Goal: Task Accomplishment & Management: Use online tool/utility

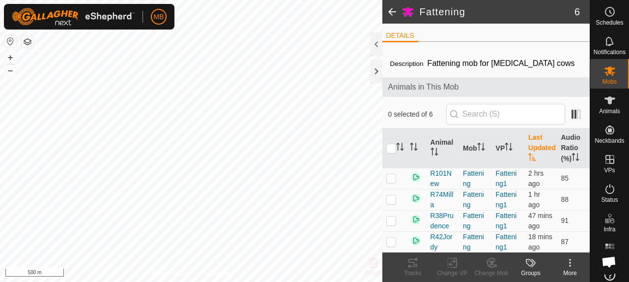
scroll to position [82, 0]
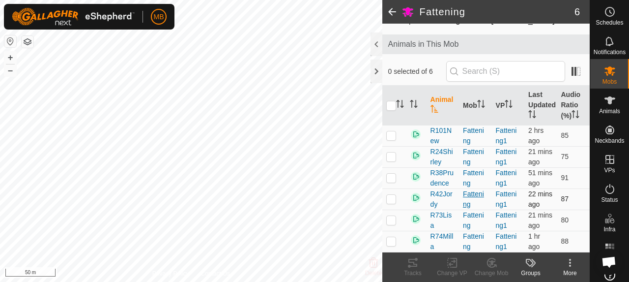
scroll to position [82, 0]
click at [388, 101] on input "checkbox" at bounding box center [391, 106] width 10 height 10
checkbox input "true"
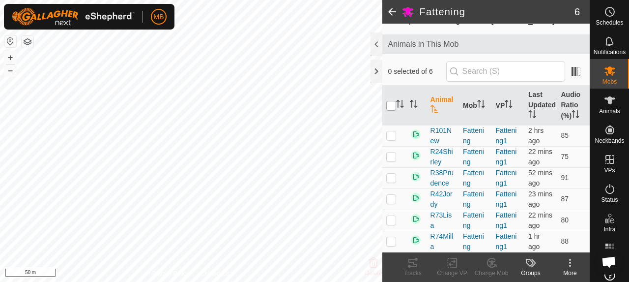
checkbox input "true"
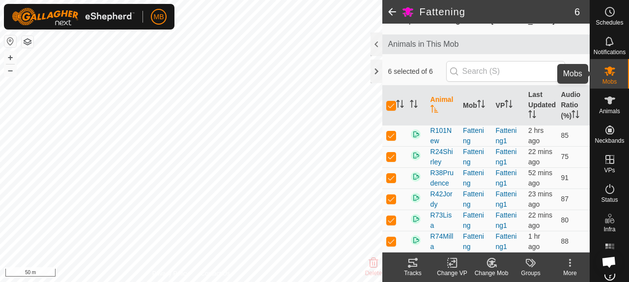
click at [605, 74] on icon at bounding box center [610, 70] width 11 height 9
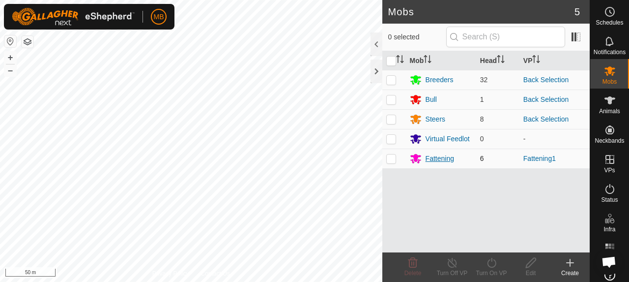
click at [427, 161] on div "Fattening" at bounding box center [440, 158] width 29 height 10
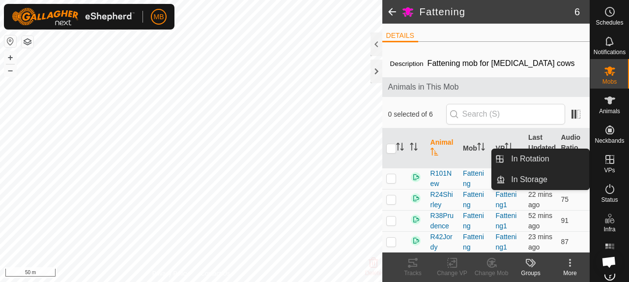
click at [608, 164] on icon at bounding box center [610, 159] width 12 height 12
click at [559, 161] on link "In Rotation" at bounding box center [547, 159] width 84 height 20
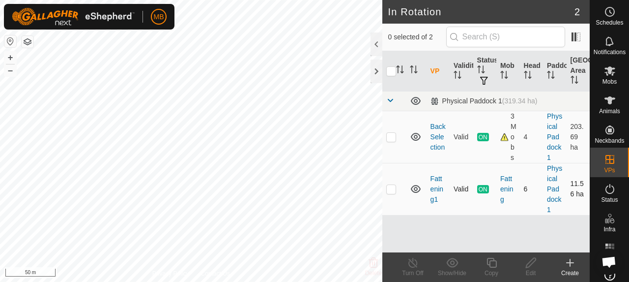
click at [392, 188] on p-checkbox at bounding box center [391, 189] width 10 height 8
checkbox input "true"
click at [491, 264] on icon at bounding box center [492, 263] width 12 height 12
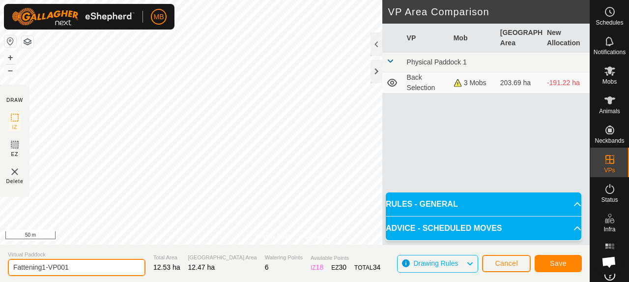
click at [95, 264] on input "Fattening1-VP001" at bounding box center [77, 267] width 138 height 17
type input "Fattening"
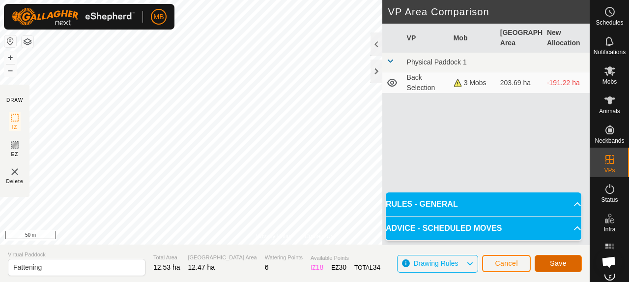
click at [570, 260] on button "Save" at bounding box center [558, 263] width 47 height 17
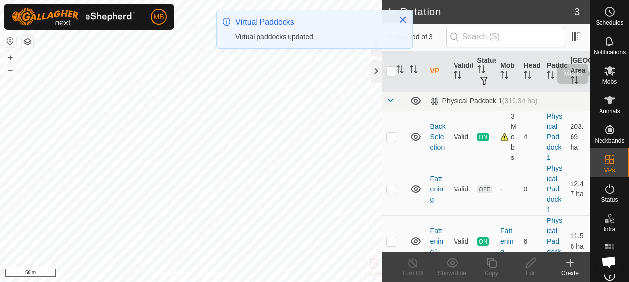
click at [611, 79] on span "Mobs" at bounding box center [610, 82] width 14 height 6
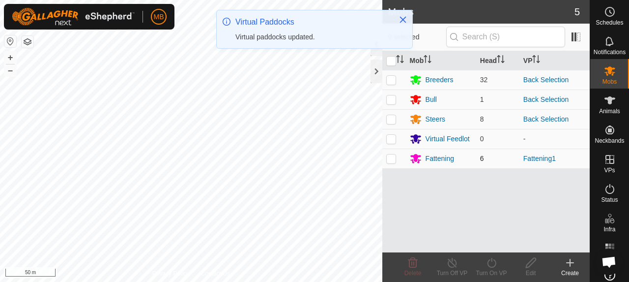
click at [390, 157] on p-checkbox at bounding box center [391, 158] width 10 height 8
checkbox input "true"
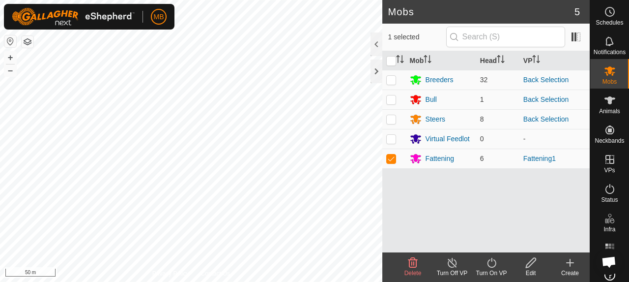
click at [487, 263] on icon at bounding box center [492, 263] width 12 height 12
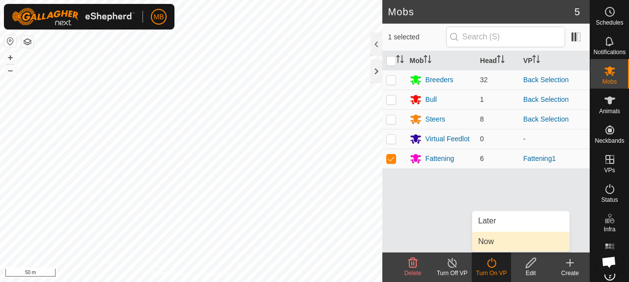
click at [493, 240] on link "Now" at bounding box center [520, 241] width 97 height 20
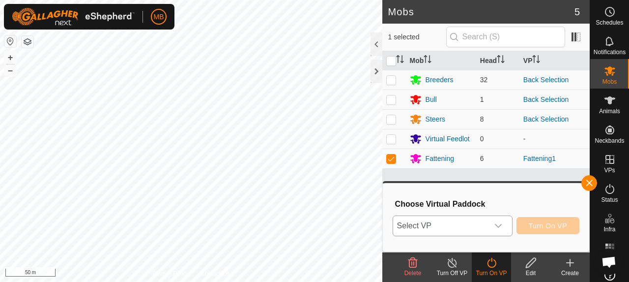
click at [454, 228] on span "Select VP" at bounding box center [440, 226] width 95 height 20
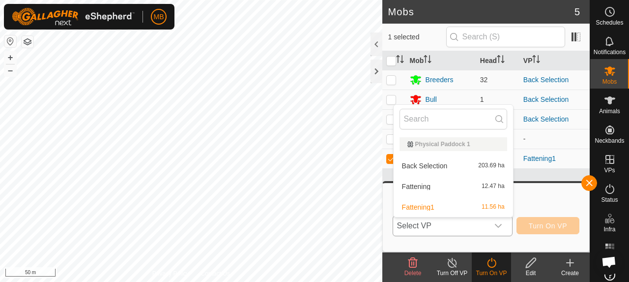
click at [458, 184] on li "Fattening 12.47 ha" at bounding box center [453, 186] width 119 height 20
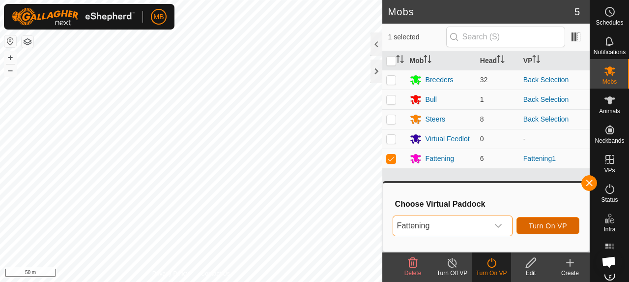
click at [520, 223] on button "Turn On VP" at bounding box center [548, 225] width 63 height 17
